Goal: Use online tool/utility: Utilize a website feature to perform a specific function

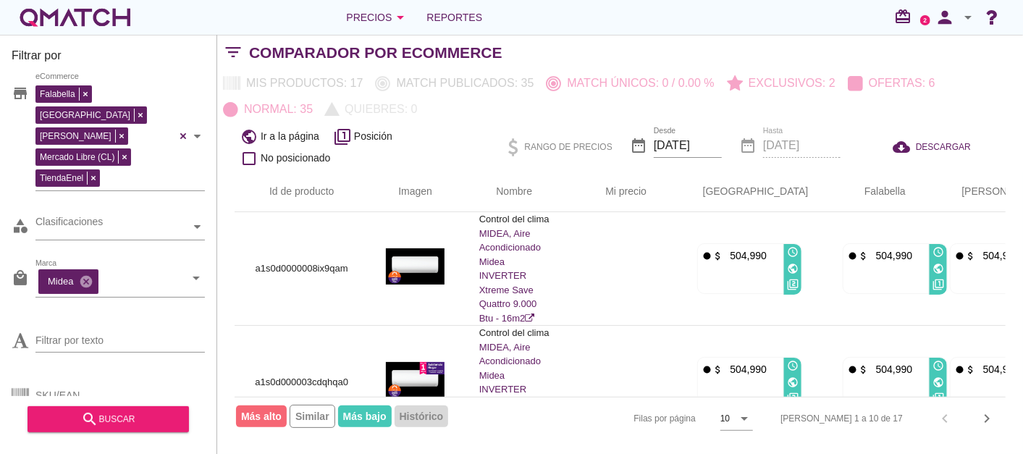
click at [80, 14] on div "white-qmatch-logo" at bounding box center [75, 17] width 116 height 29
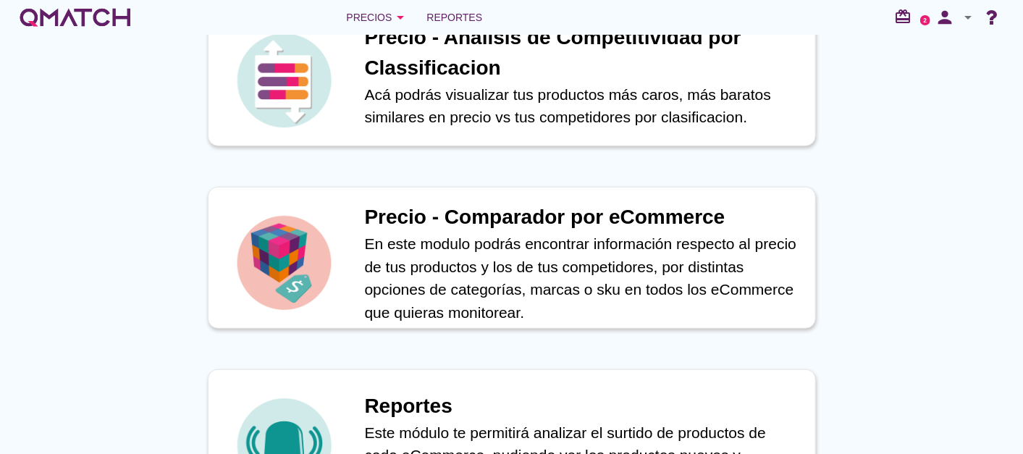
scroll to position [590, 0]
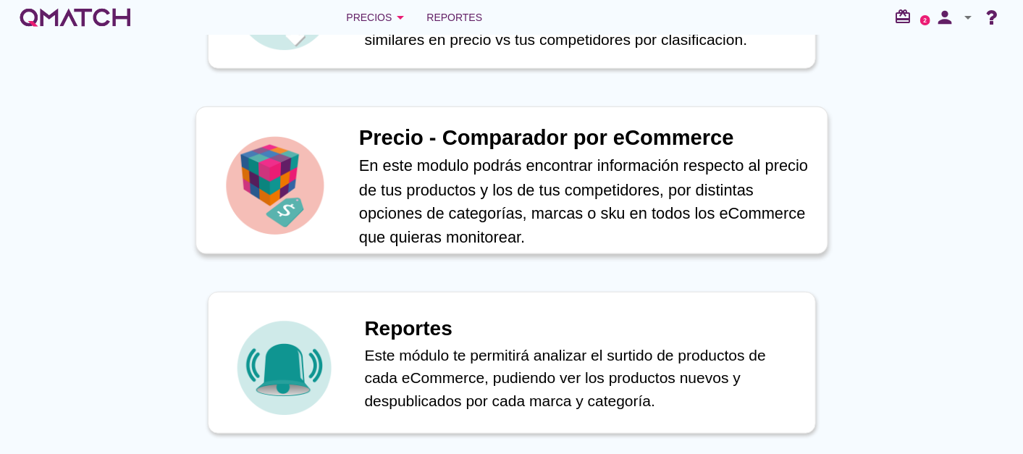
click at [533, 133] on h1 "Precio - Comparador por eCommerce" at bounding box center [584, 138] width 453 height 32
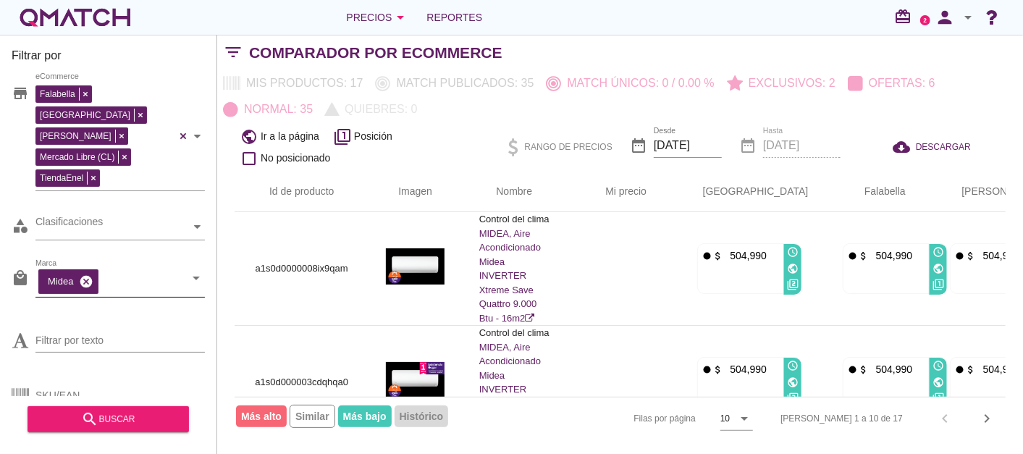
click at [85, 274] on icon "cancel" at bounding box center [86, 281] width 14 height 14
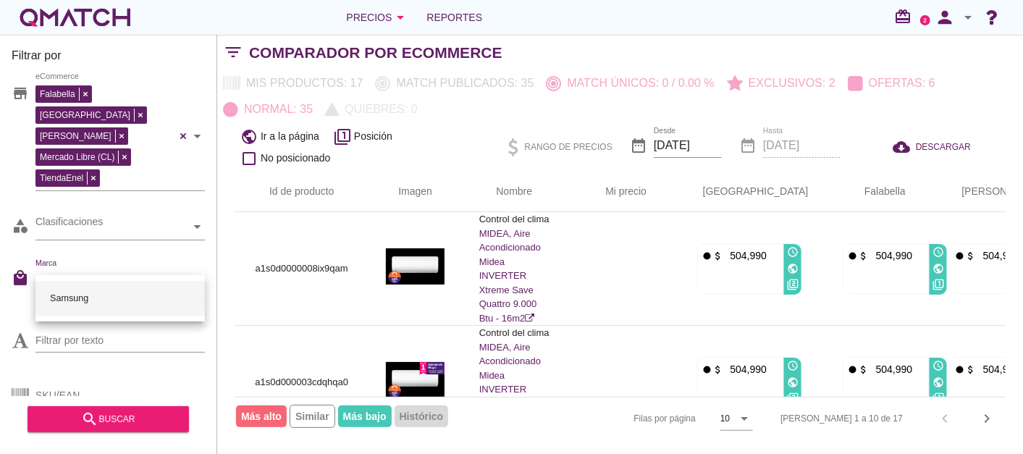
type input "samsung"
click at [70, 290] on div "Samsung" at bounding box center [120, 298] width 146 height 35
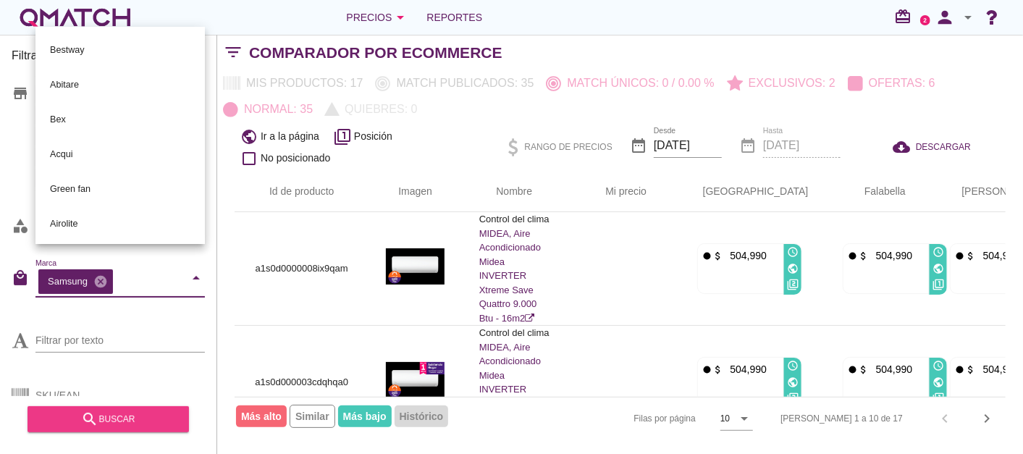
click at [129, 426] on div "search buscar" at bounding box center [108, 418] width 138 height 17
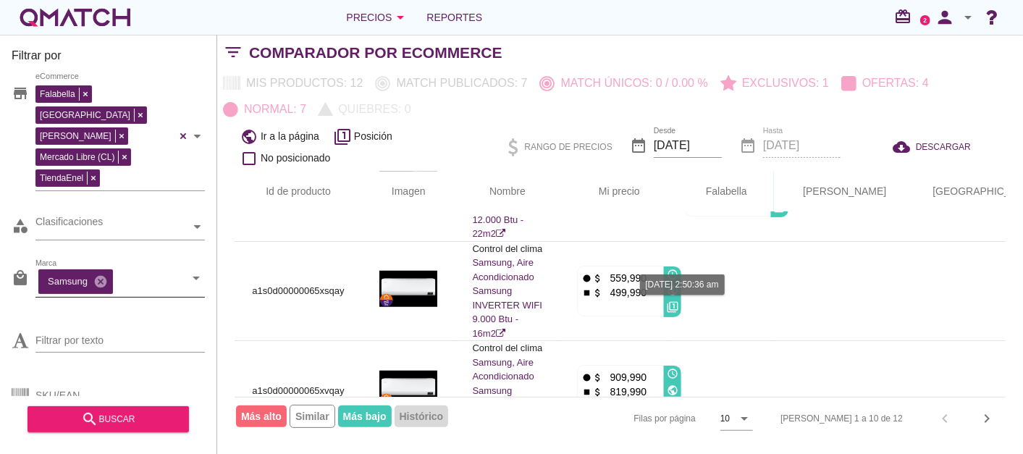
scroll to position [750, 0]
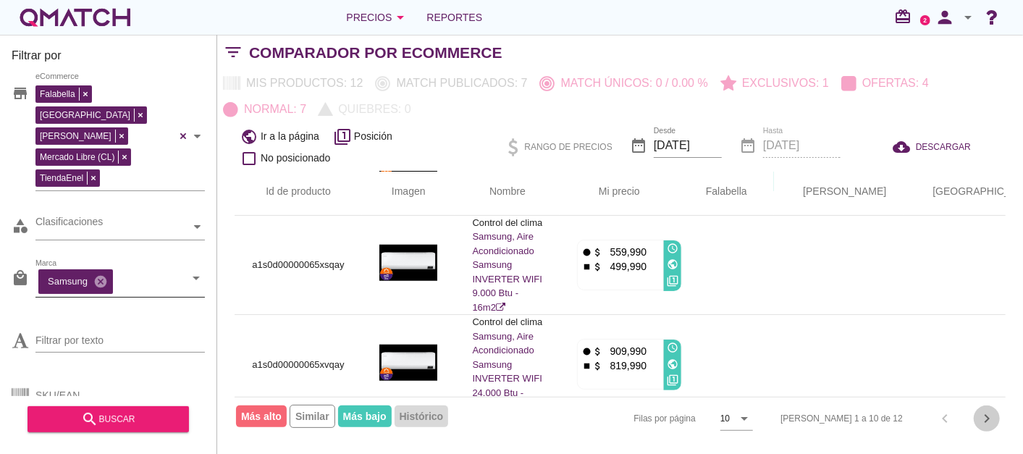
click at [989, 423] on icon "chevron_right" at bounding box center [986, 418] width 17 height 17
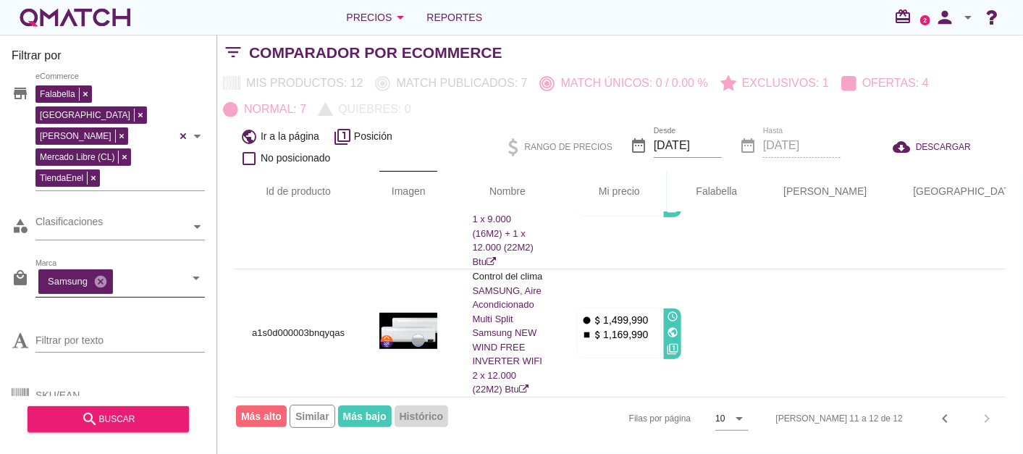
scroll to position [0, 0]
